Goal: Task Accomplishment & Management: Use online tool/utility

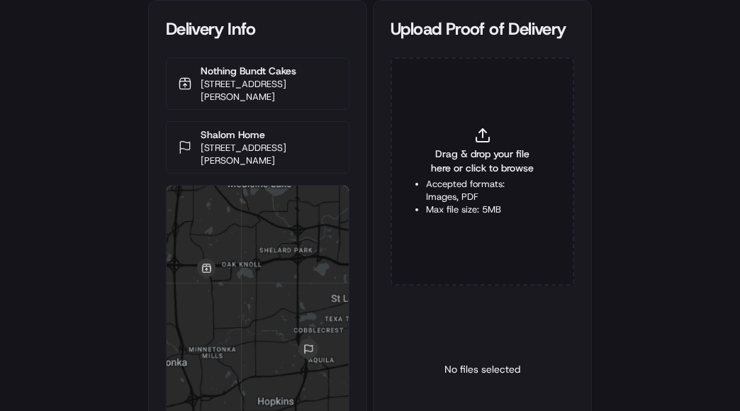
click at [494, 154] on span "Drag & drop your file here or click to browse" at bounding box center [482, 161] width 113 height 28
type input "C:\fakepath\2825302 POP.jpg"
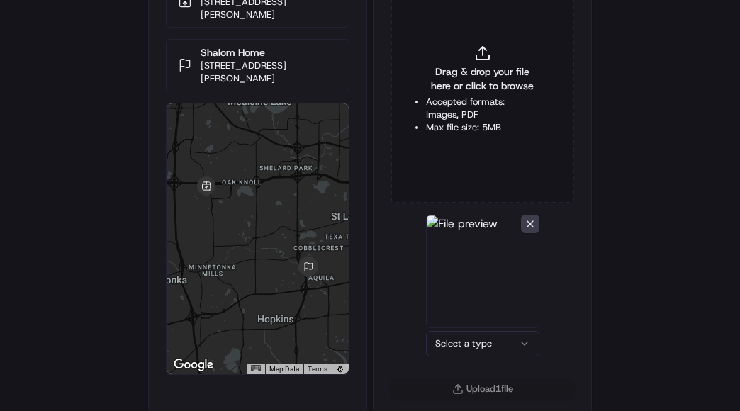
scroll to position [88, 0]
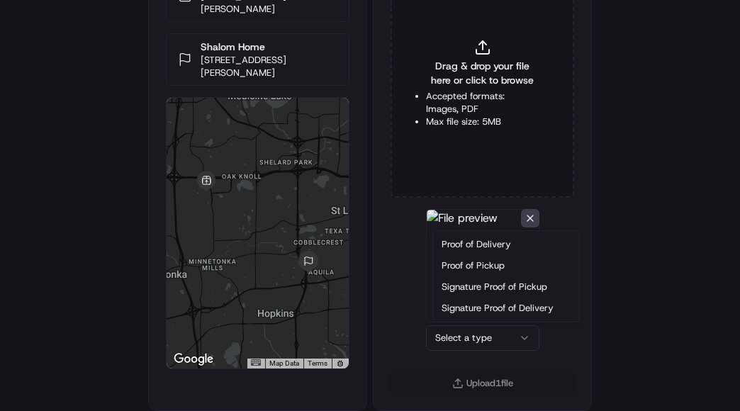
click at [480, 323] on html "Delivery Info Nothing Bundt Cakes [STREET_ADDRESS] Shalom Home [STREET_ADDRESS]…" at bounding box center [370, 117] width 740 height 411
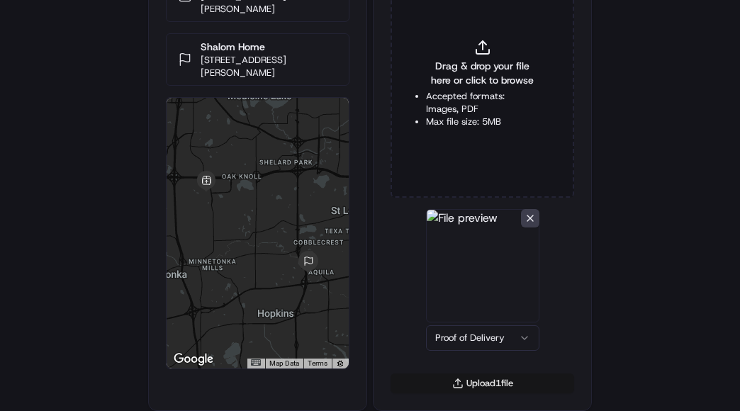
click at [477, 389] on button "Upload 1 file" at bounding box center [483, 384] width 184 height 20
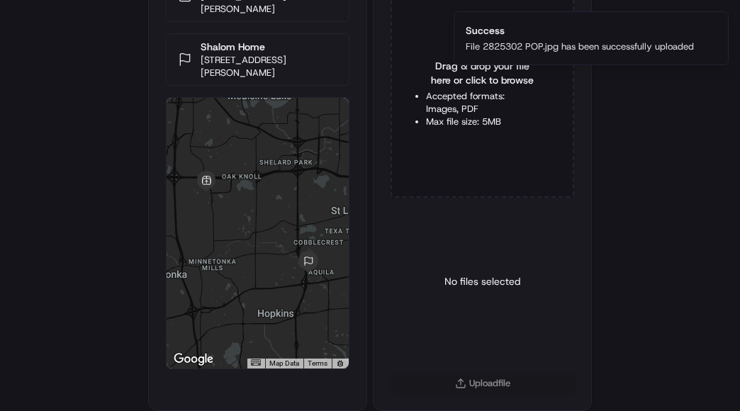
click at [465, 87] on span "Drag & drop your file here or click to browse" at bounding box center [482, 73] width 113 height 28
type input "C:\fakepath\2825302 POD.jpg"
click at [467, 323] on html "Delivery Info Nothing Bundt Cakes [STREET_ADDRESS] Shalom Home [STREET_ADDRESS]…" at bounding box center [370, 117] width 740 height 411
click at [480, 380] on button "Upload 1 file" at bounding box center [483, 384] width 184 height 20
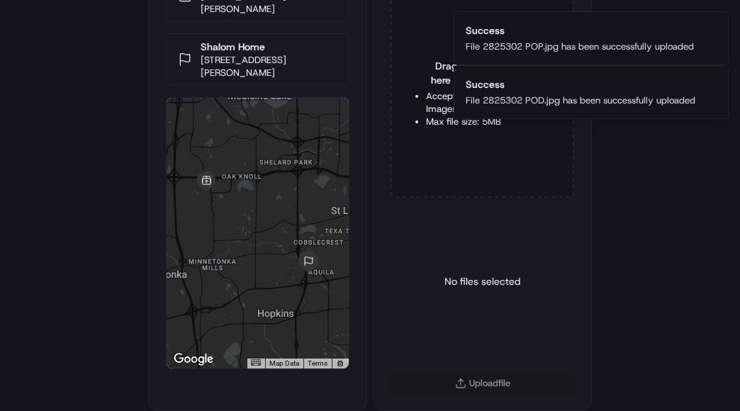
click at [84, 143] on div "Delivery Info Nothing Bundt Cakes [STREET_ADDRESS] Shalom Home [STREET_ADDRESS]…" at bounding box center [370, 117] width 740 height 411
